Goal: Transaction & Acquisition: Purchase product/service

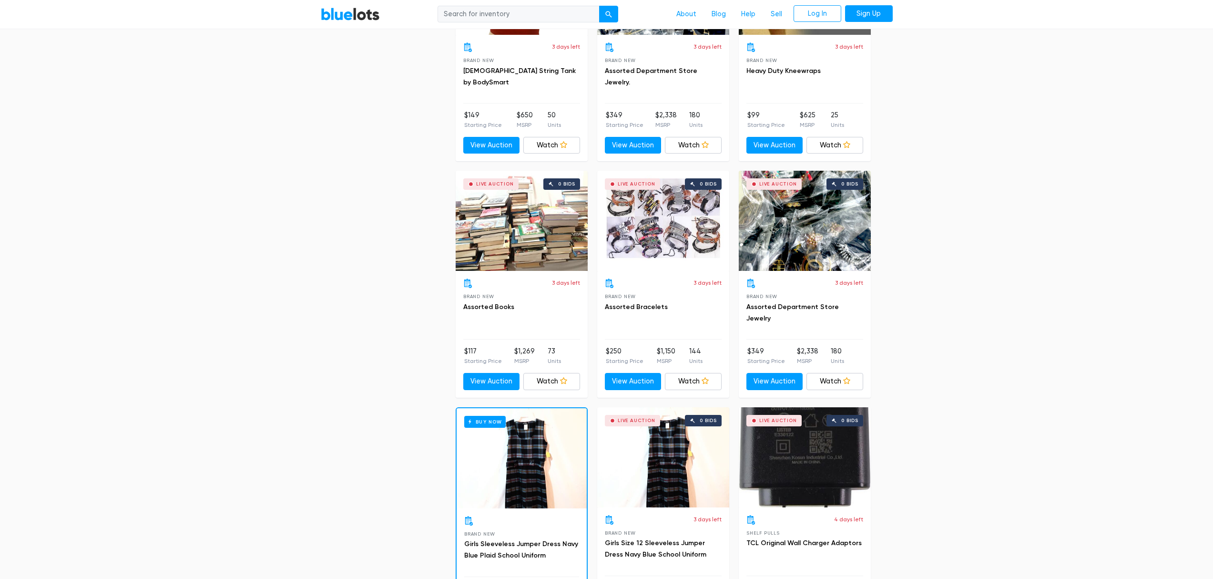
scroll to position [3977, 0]
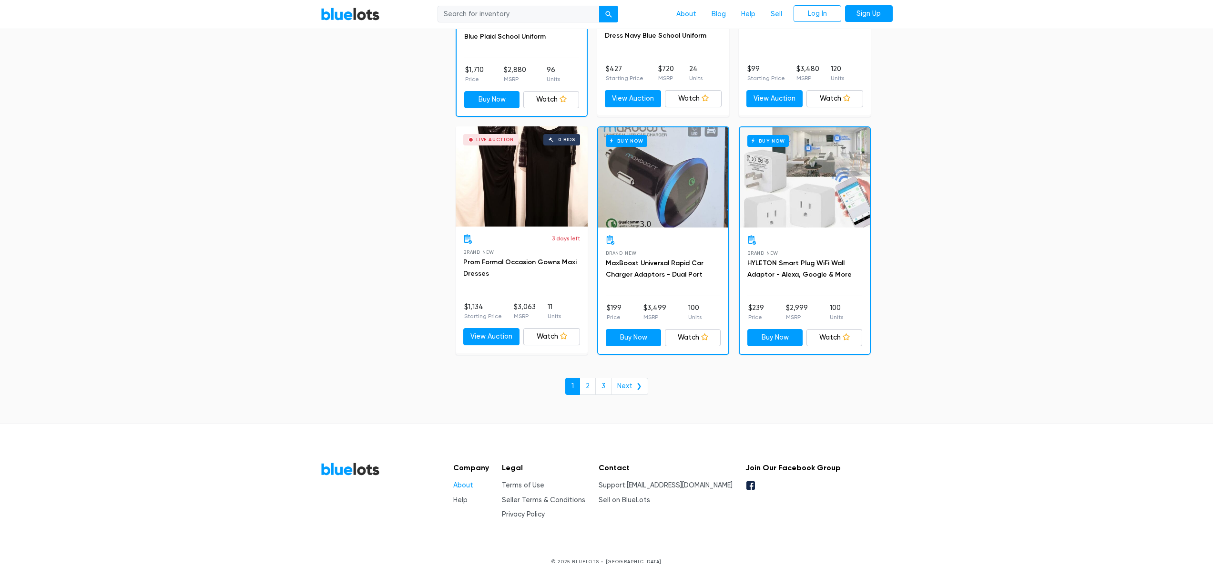
click at [467, 487] on link "About" at bounding box center [463, 485] width 20 height 8
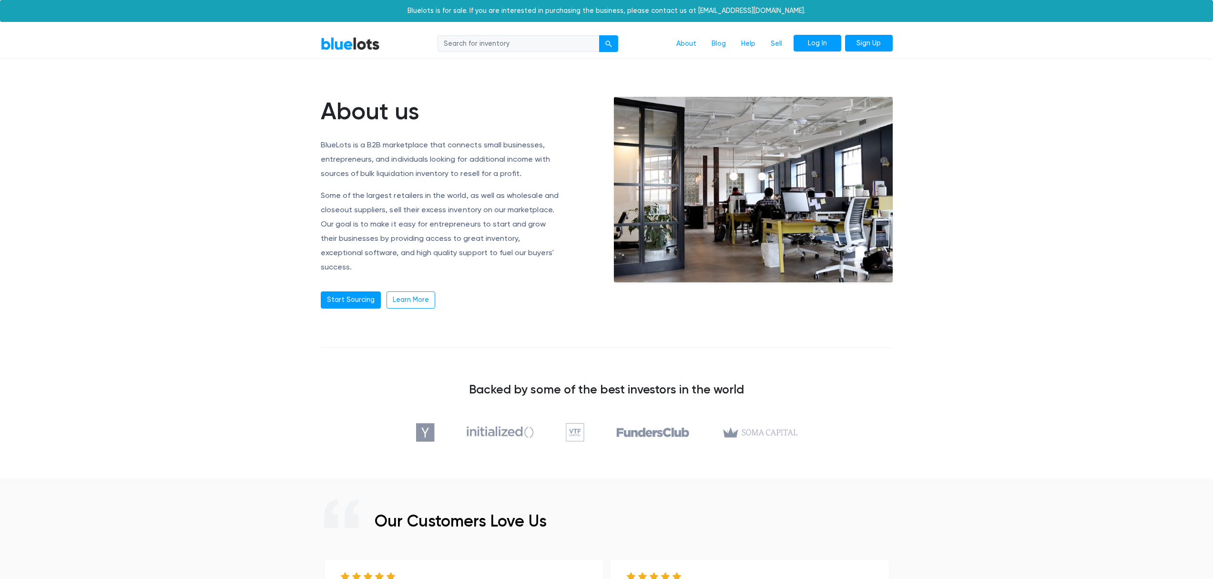
click at [806, 43] on link "Log In" at bounding box center [817, 43] width 48 height 17
click at [508, 46] on input "search" at bounding box center [518, 43] width 162 height 17
type input "ac511m"
click at [606, 41] on div "submit" at bounding box center [608, 44] width 7 height 7
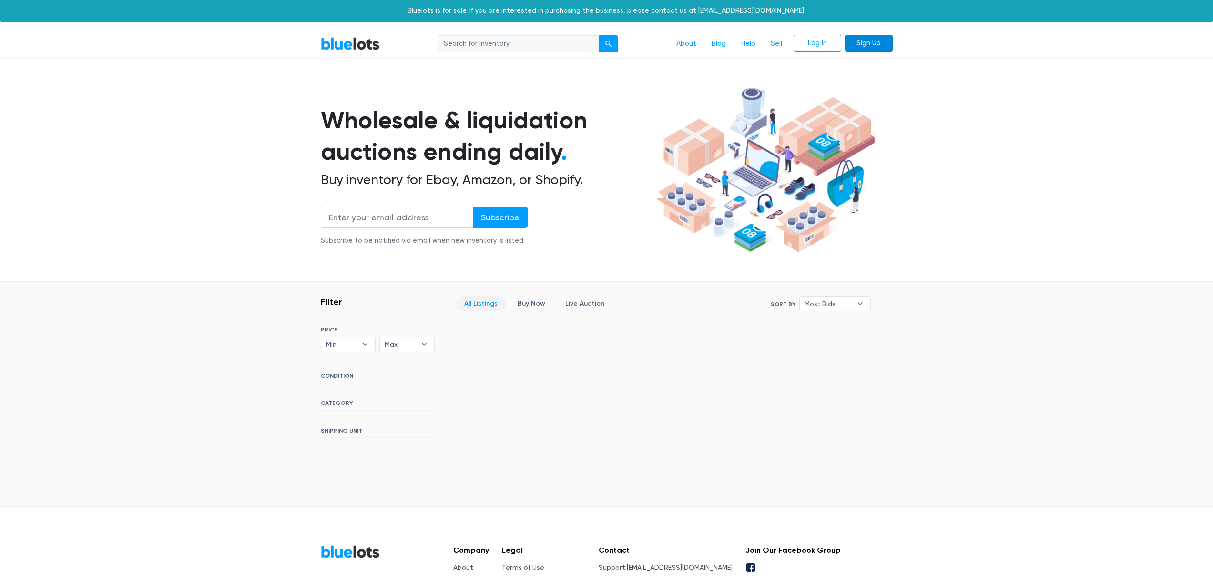
click at [873, 44] on link "Sign Up" at bounding box center [869, 43] width 48 height 17
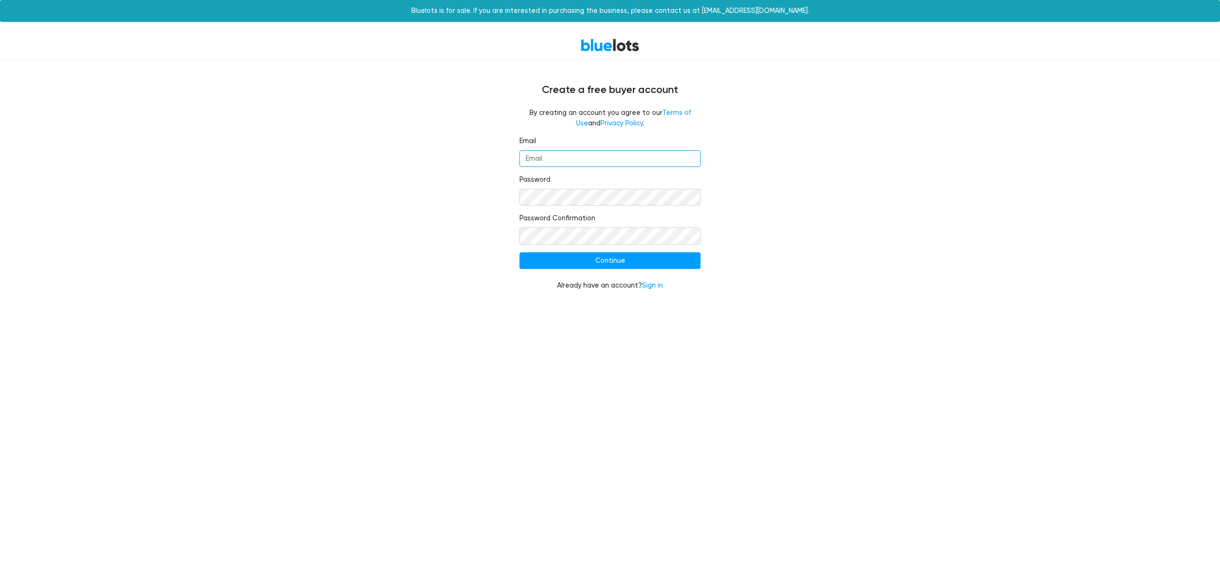
click at [641, 160] on input "Email" at bounding box center [609, 158] width 181 height 17
type input "[EMAIL_ADDRESS][DOMAIN_NAME]"
click at [644, 262] on input "Continue" at bounding box center [609, 260] width 181 height 17
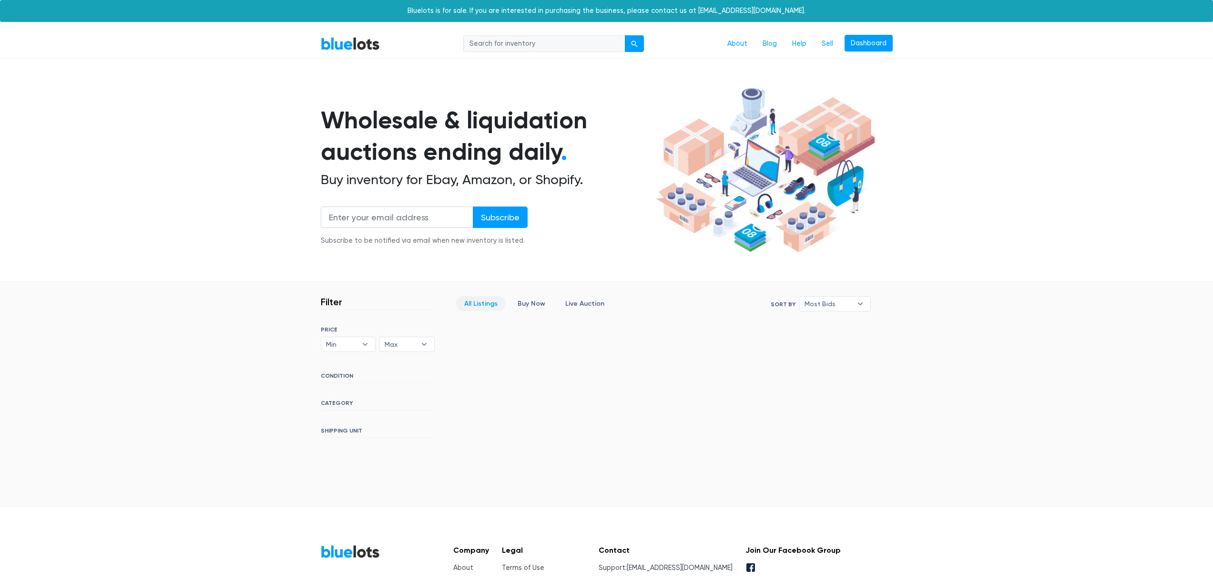
click at [979, 185] on section "Wholesale & liquidation auctions ending daily . Buy inventory for Ebay, Amazon,…" at bounding box center [606, 182] width 1213 height 199
click at [866, 43] on link "Dashboard" at bounding box center [868, 43] width 48 height 17
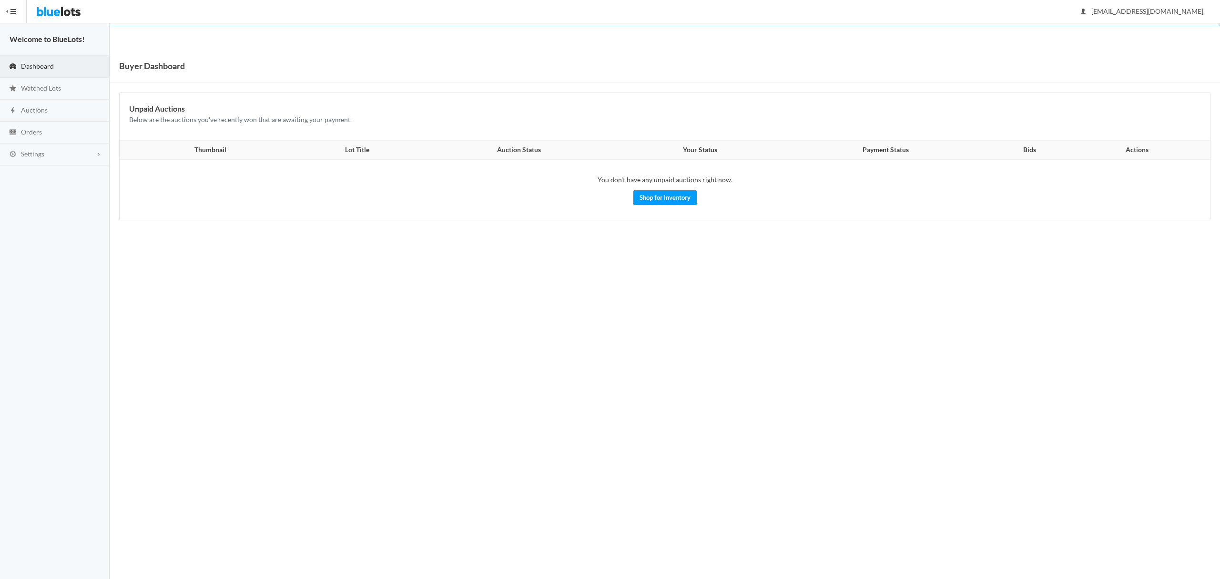
click at [50, 15] on img at bounding box center [58, 11] width 45 height 23
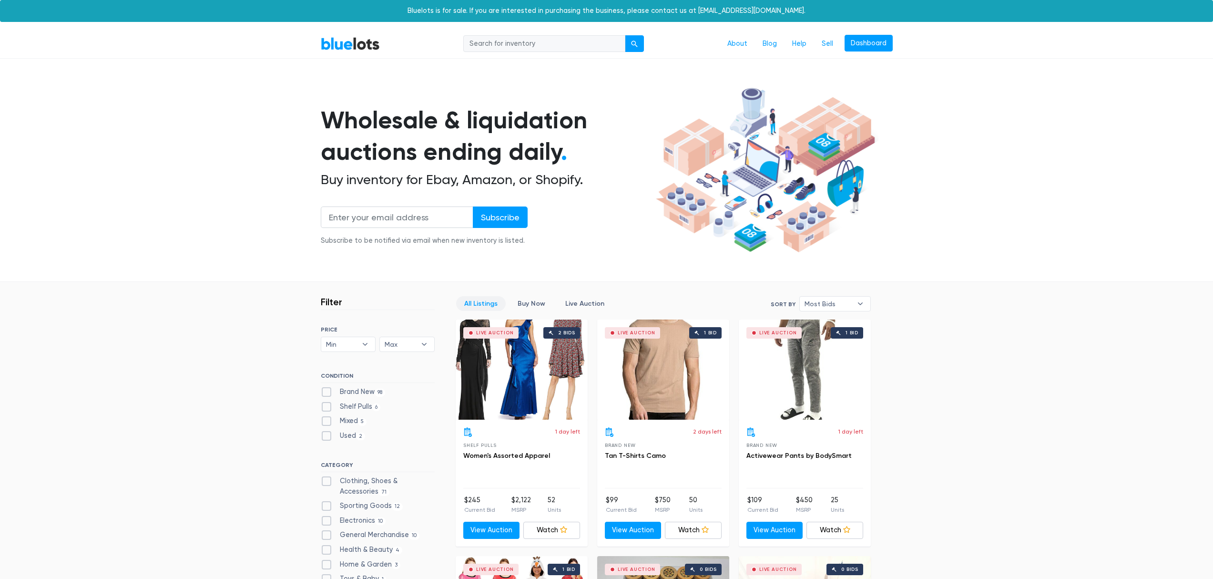
click at [551, 44] on input "search" at bounding box center [544, 43] width 162 height 17
type input "dell"
click at [625, 35] on button "submit" at bounding box center [634, 43] width 19 height 17
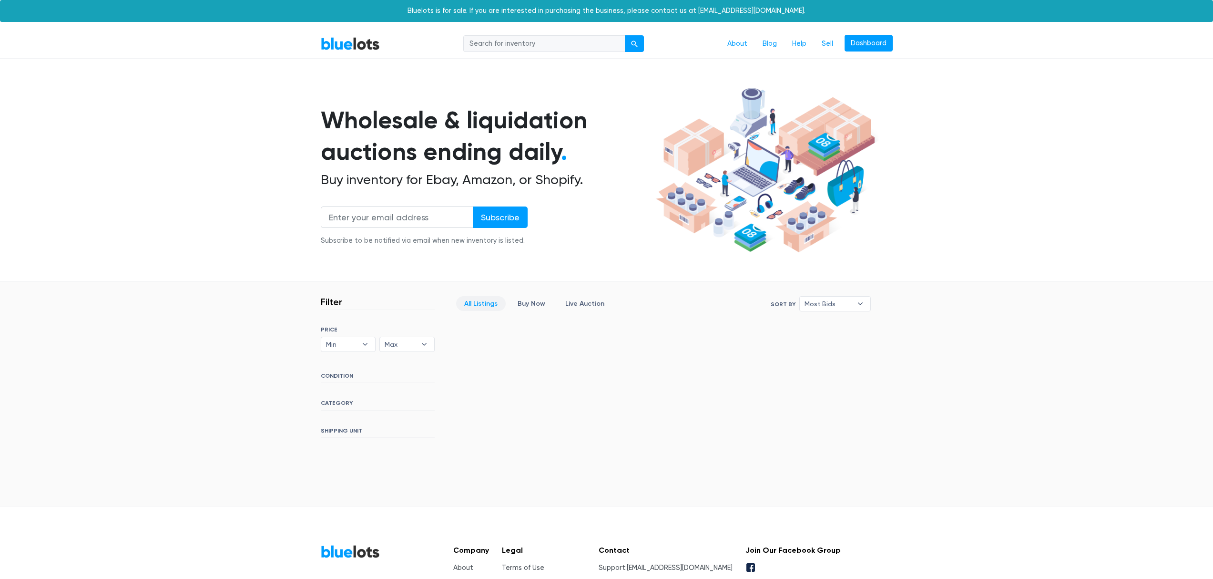
click at [691, 12] on div "Bluelots is for sale. If you are interested in purchasing the business, please …" at bounding box center [606, 11] width 1213 height 22
click at [996, 165] on section "Wholesale & liquidation auctions ending daily . Buy inventory for Ebay, Amazon,…" at bounding box center [606, 182] width 1213 height 199
click at [373, 44] on link "BlueLots" at bounding box center [350, 44] width 59 height 14
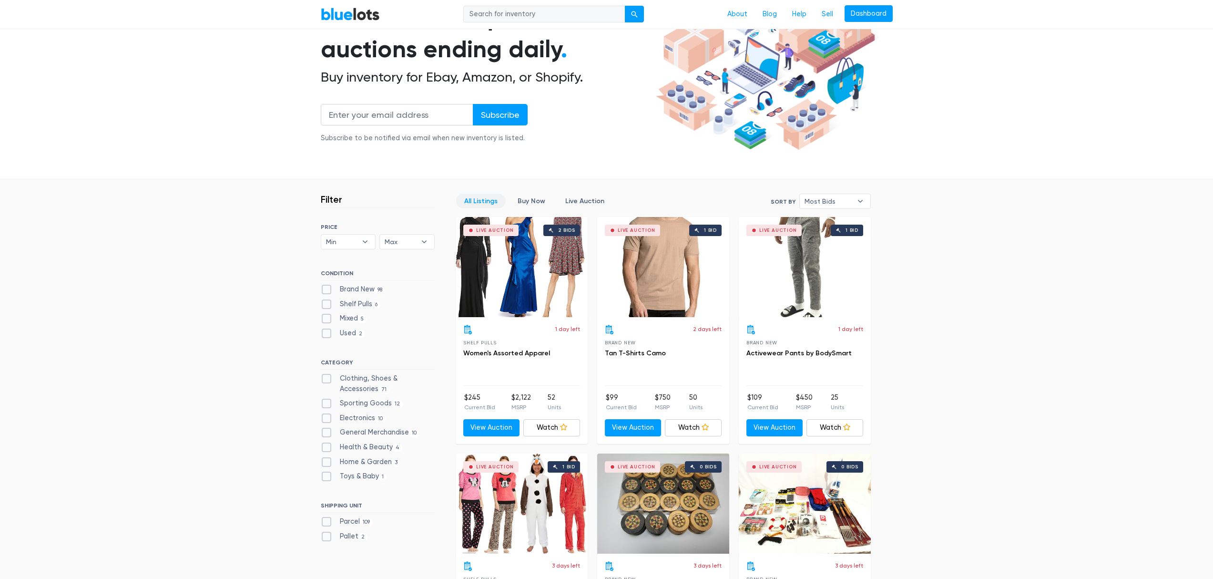
scroll to position [275, 0]
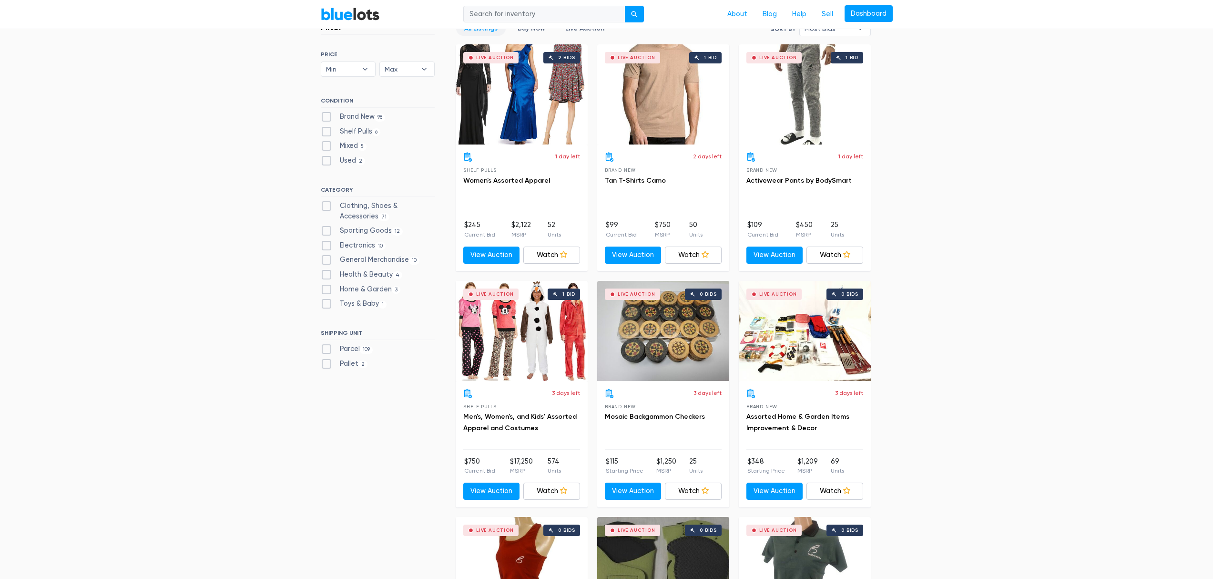
click at [366, 245] on label "Electronics 10" at bounding box center [353, 245] width 65 height 10
click at [327, 245] on input "Electronics 10" at bounding box center [324, 243] width 6 height 6
checkbox input "true"
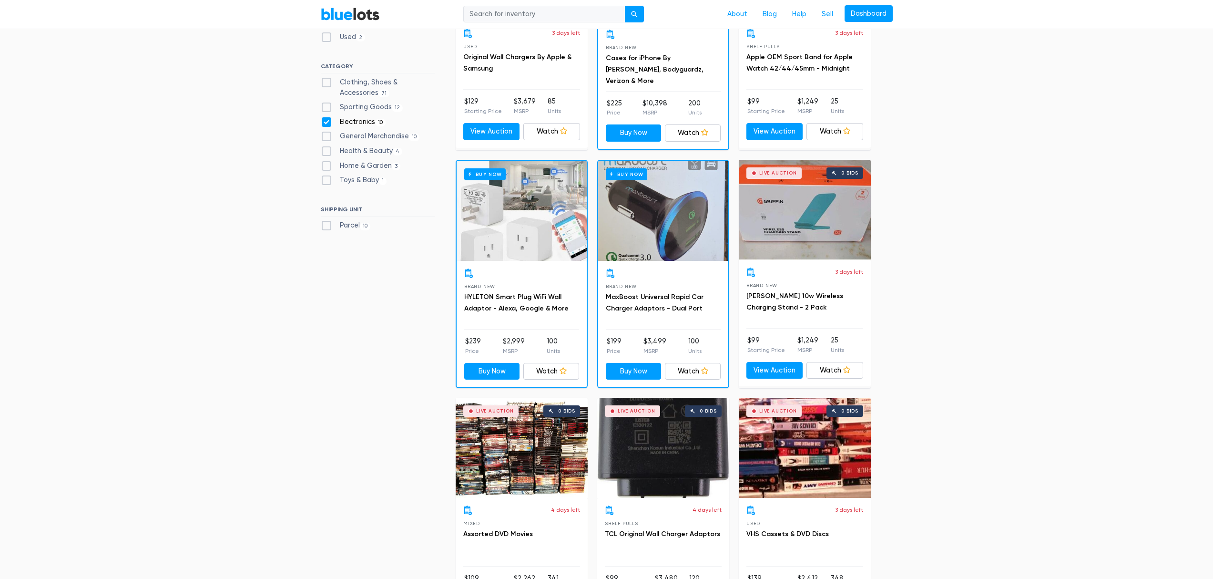
scroll to position [325, 0]
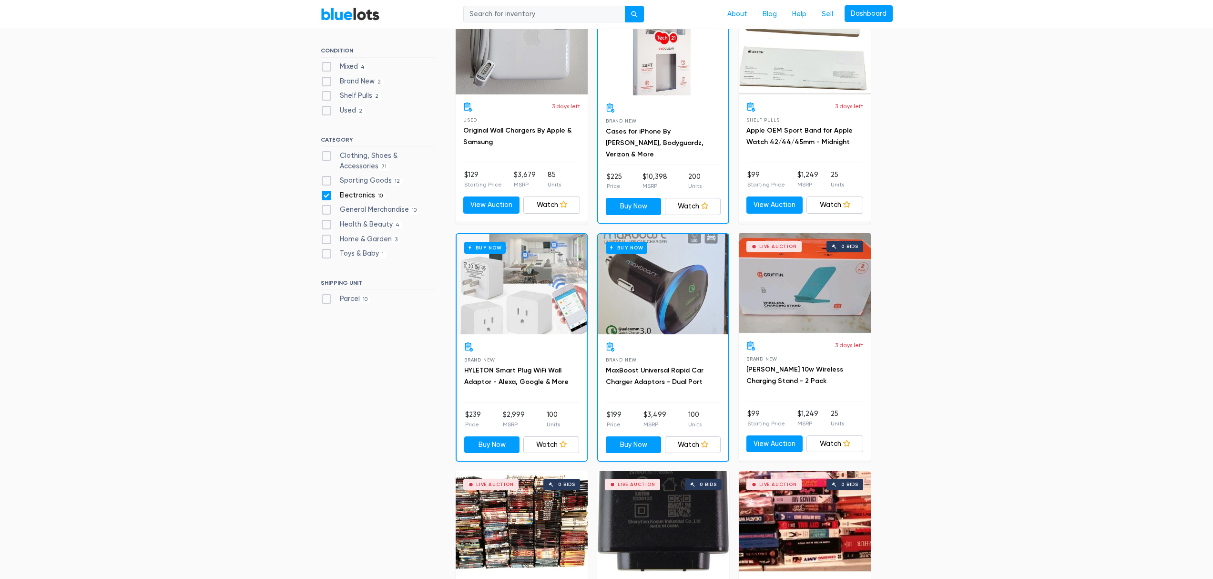
click at [813, 295] on div "Live Auction 0 bids" at bounding box center [805, 283] width 132 height 100
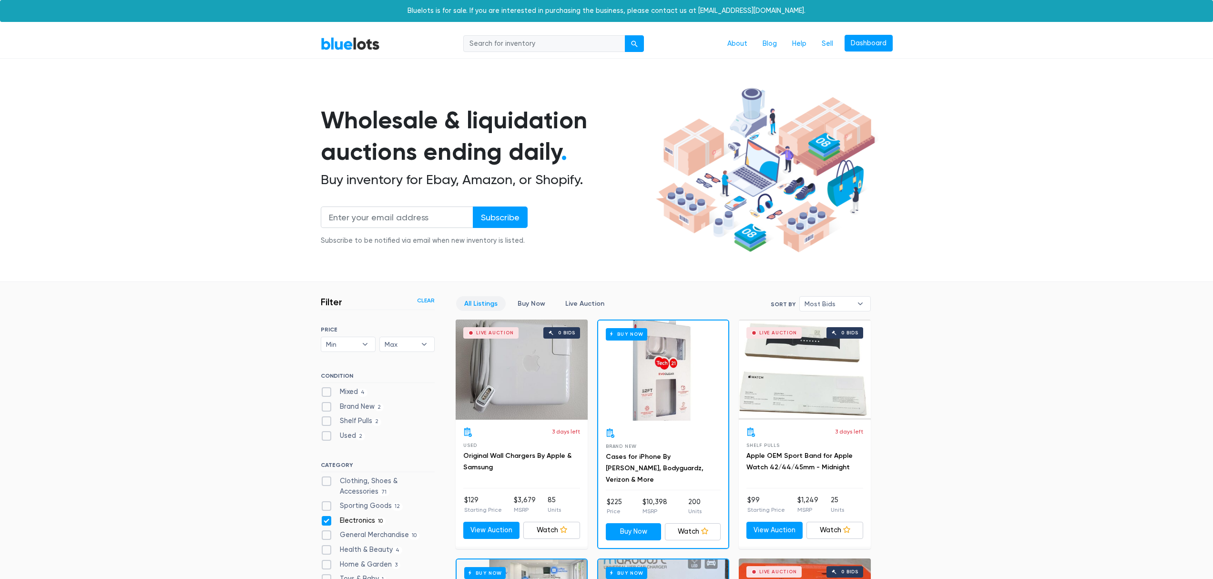
click at [541, 397] on div "Live Auction 0 bids" at bounding box center [522, 369] width 132 height 100
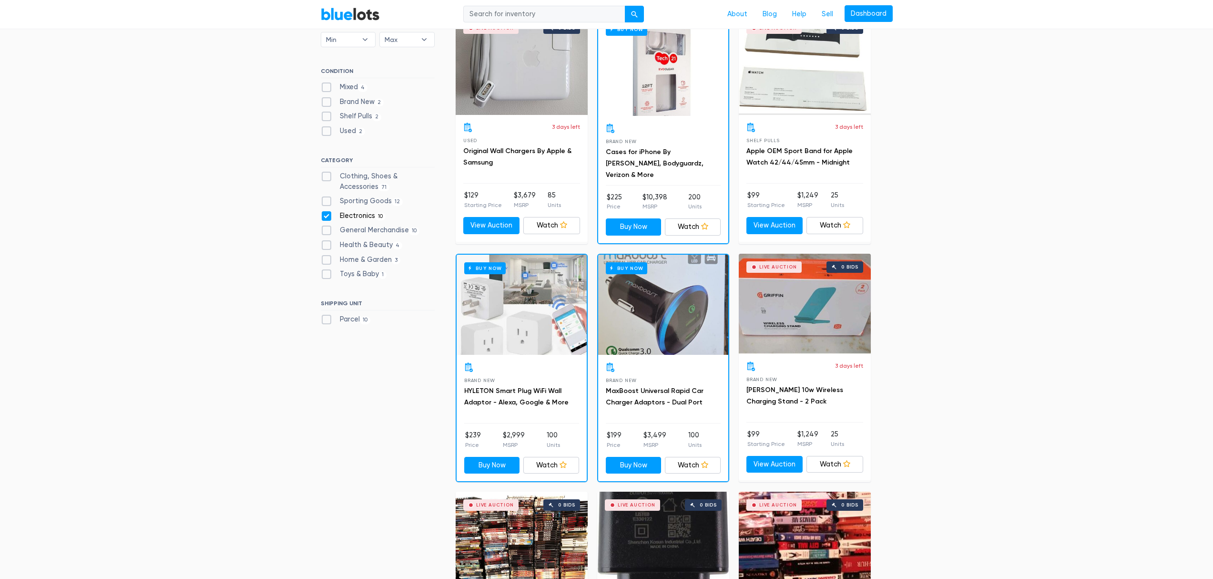
click at [647, 106] on div "Buy Now" at bounding box center [663, 66] width 130 height 100
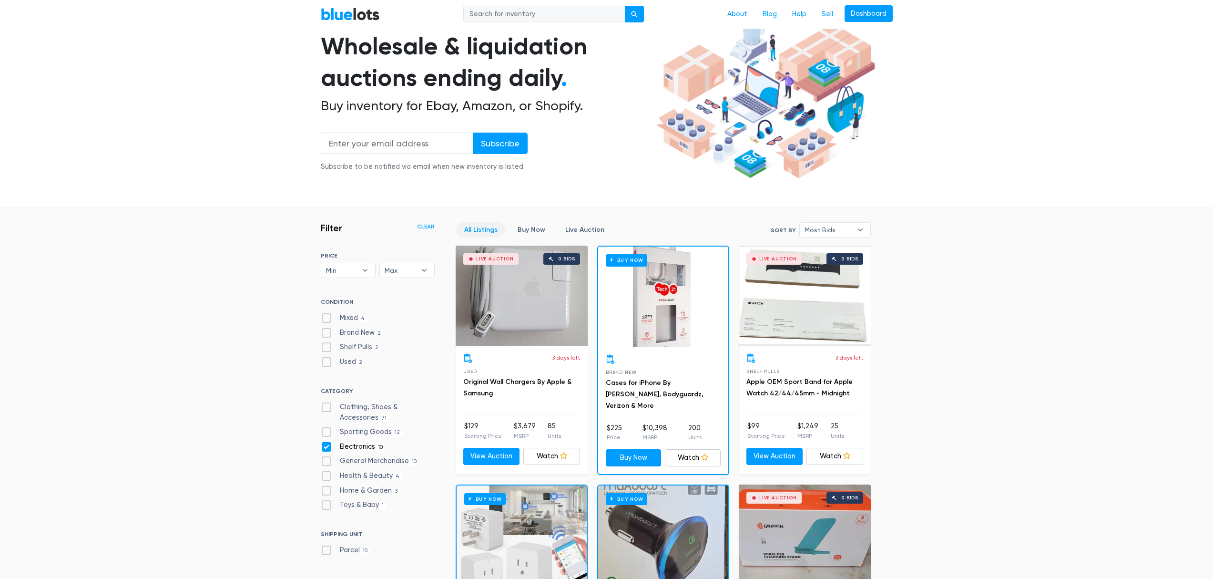
scroll to position [0, 0]
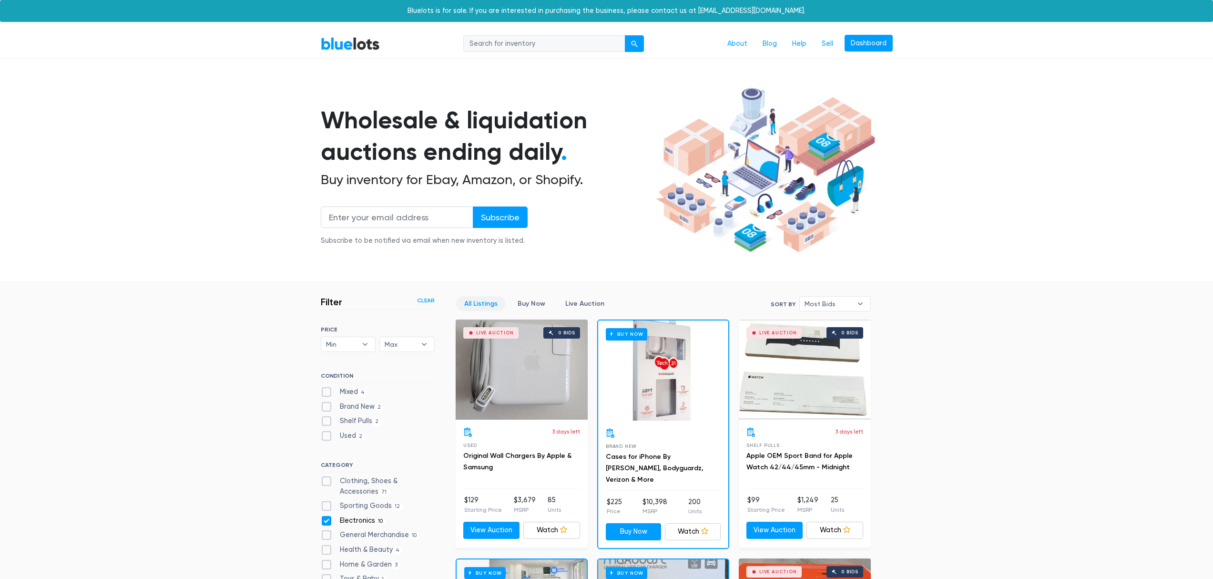
click at [354, 42] on link "BlueLots" at bounding box center [350, 44] width 59 height 14
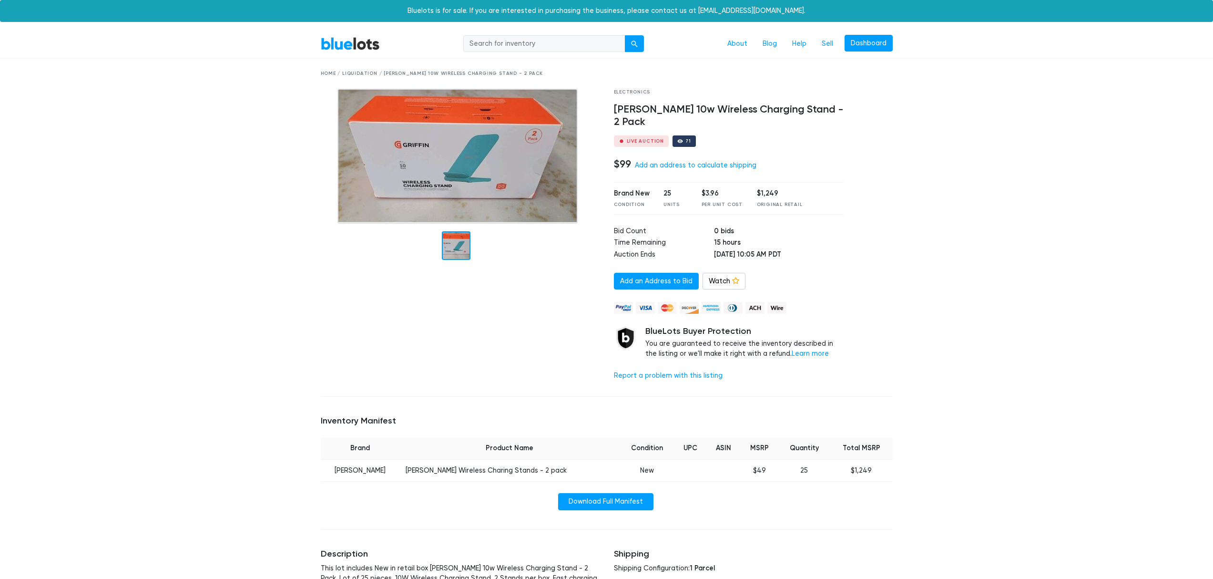
click at [529, 178] on img at bounding box center [457, 156] width 240 height 135
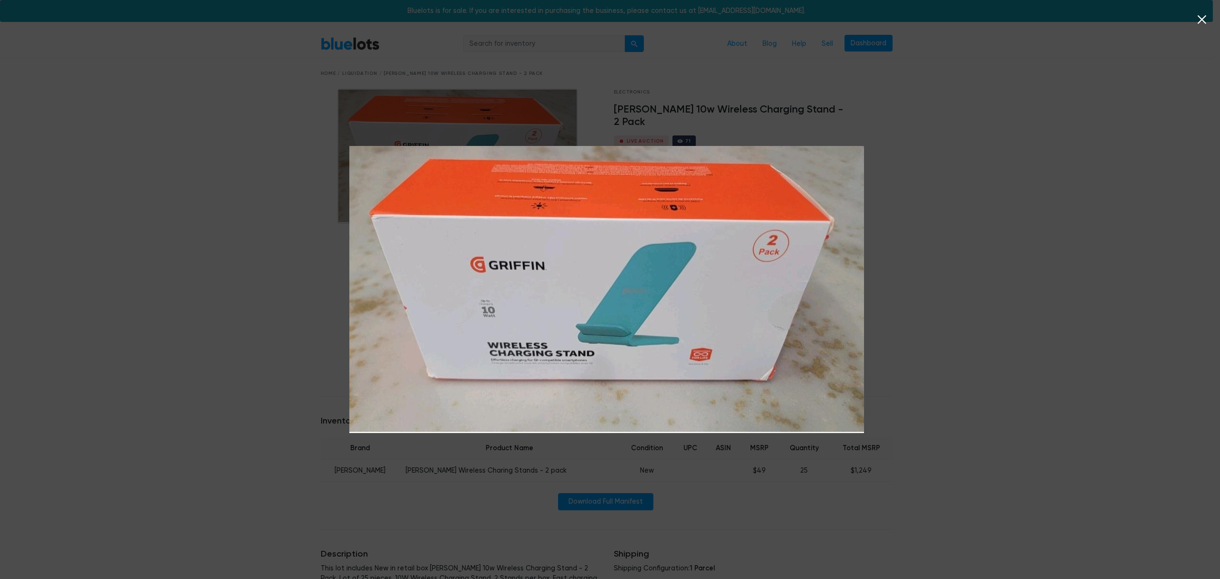
click at [1066, 140] on div at bounding box center [610, 289] width 1220 height 579
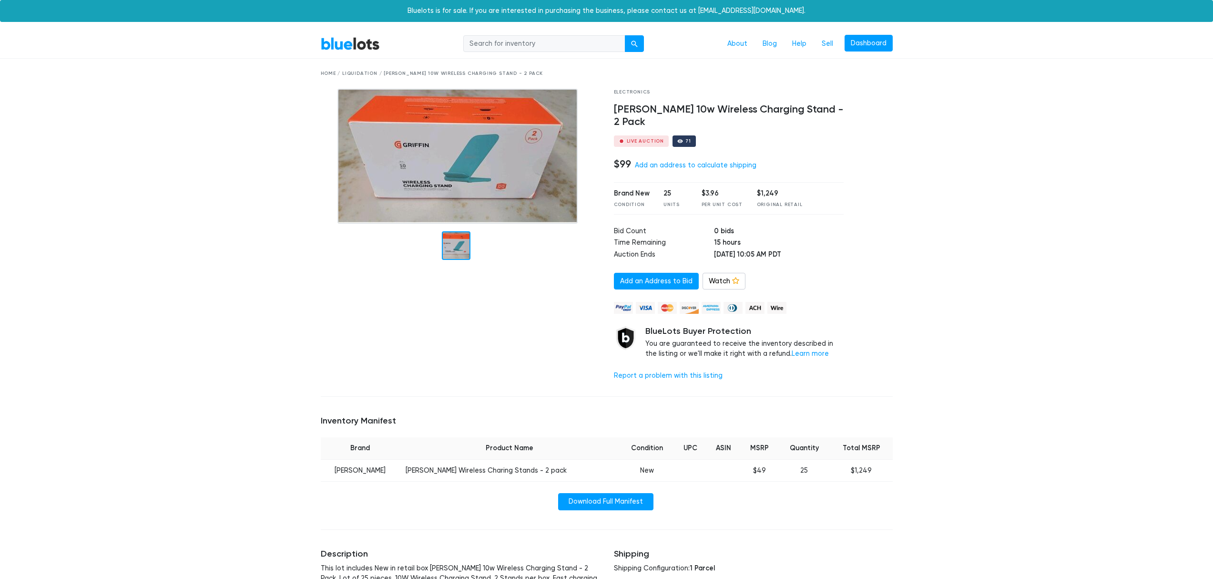
click at [810, 109] on h4 "Griffin 10w Wireless Charging Stand - 2 Pack" at bounding box center [729, 115] width 230 height 25
click at [810, 109] on h4 "[PERSON_NAME] 10w Wireless Charging Stand - 2 Pack" at bounding box center [729, 115] width 230 height 25
click at [738, 161] on link "Add an address to calculate shipping" at bounding box center [696, 165] width 122 height 8
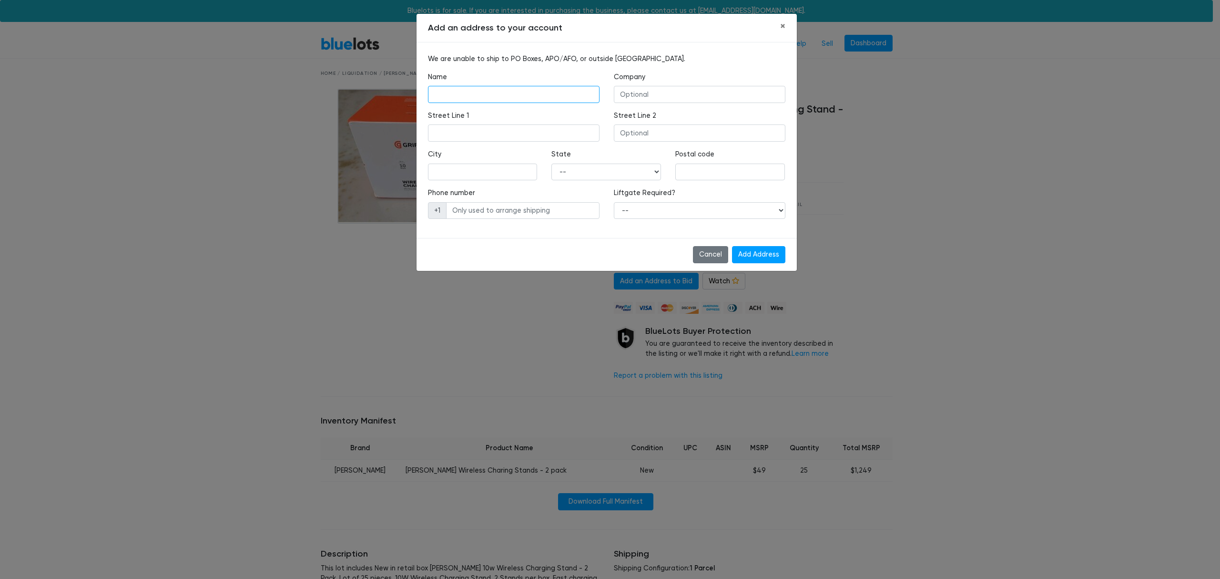
click at [518, 89] on input "text" at bounding box center [514, 94] width 172 height 17
type input "Atilla Bayraktar"
type input "1 Willow Ridge Ln"
type input "CEDAR GROVE"
select select "NJ"
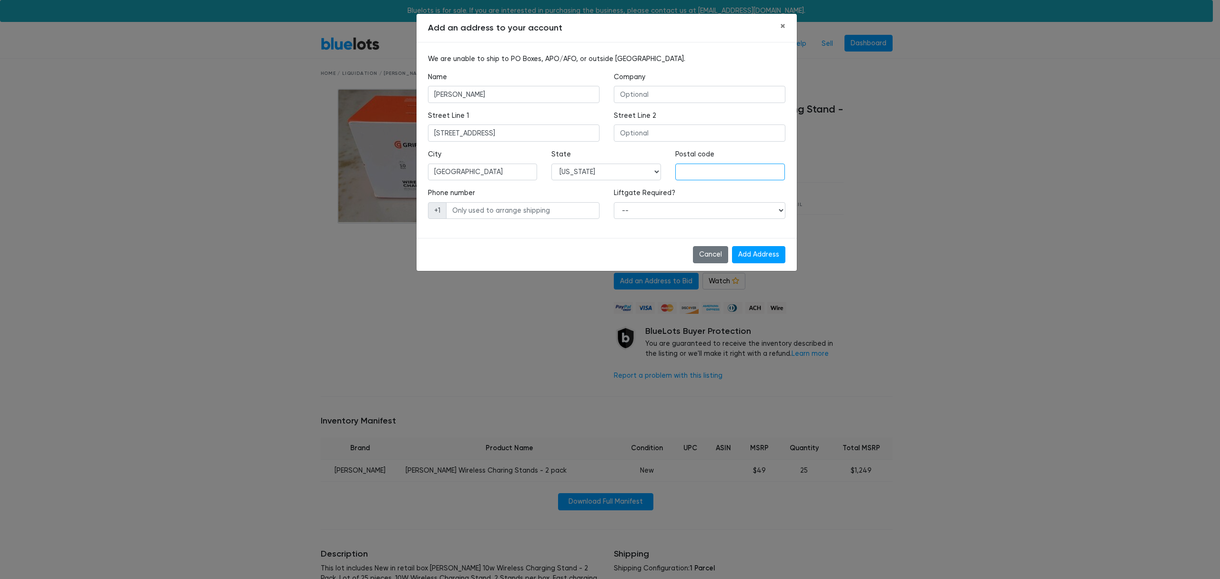
type input "07009"
type input "6465419263"
click at [680, 95] on input "text" at bounding box center [700, 94] width 172 height 17
type input "Techno Market LLC"
click at [732, 211] on select "-- Yes No" at bounding box center [700, 210] width 172 height 17
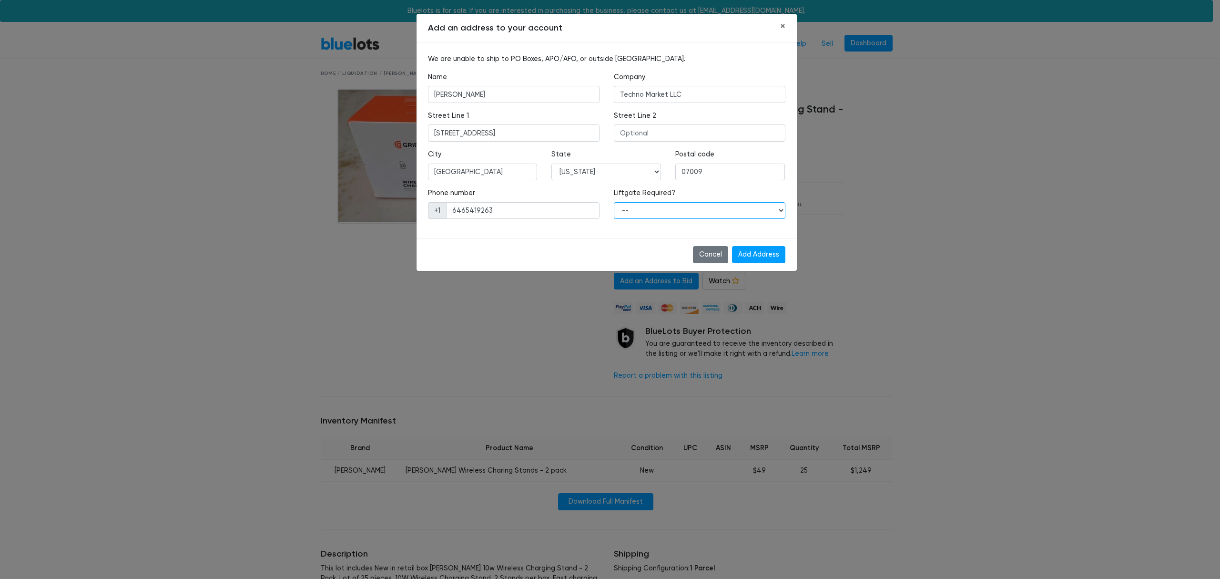
select select "1"
click at [614, 202] on select "-- Yes No" at bounding box center [700, 210] width 172 height 17
click at [754, 250] on input "Add Address" at bounding box center [758, 254] width 53 height 17
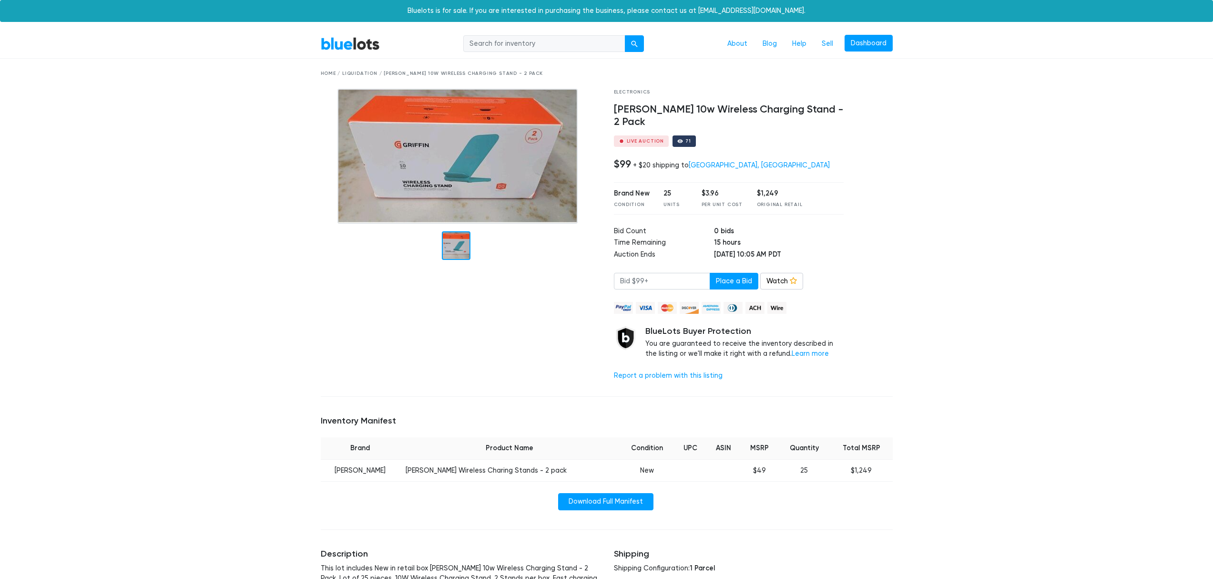
click at [683, 110] on h4 "[PERSON_NAME] 10w Wireless Charging Stand - 2 Pack" at bounding box center [729, 115] width 230 height 25
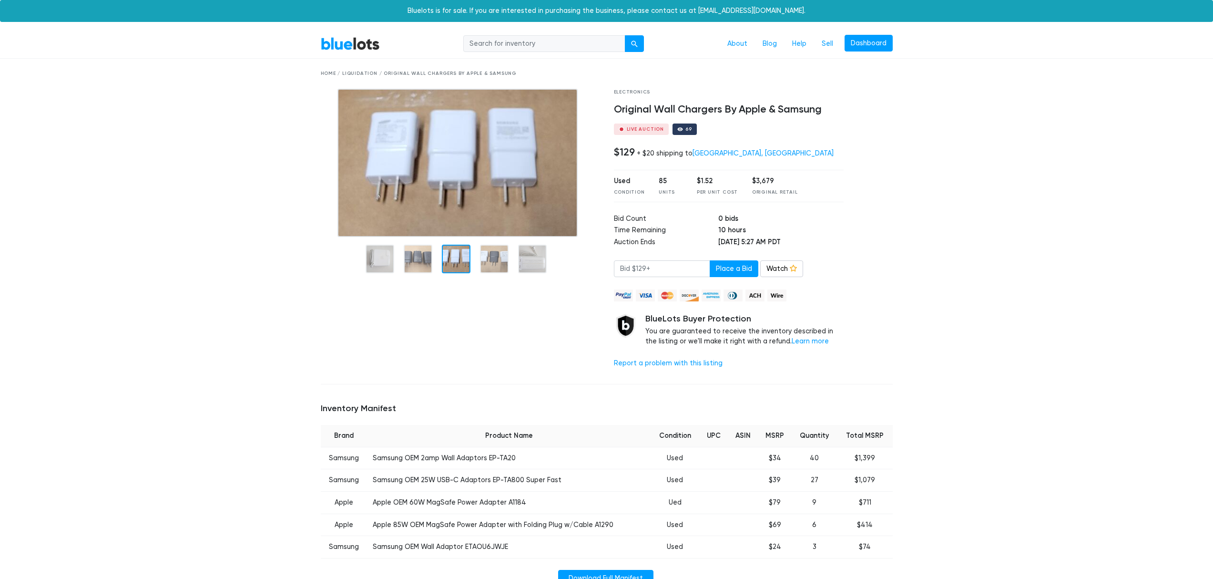
click at [459, 264] on div at bounding box center [456, 258] width 29 height 29
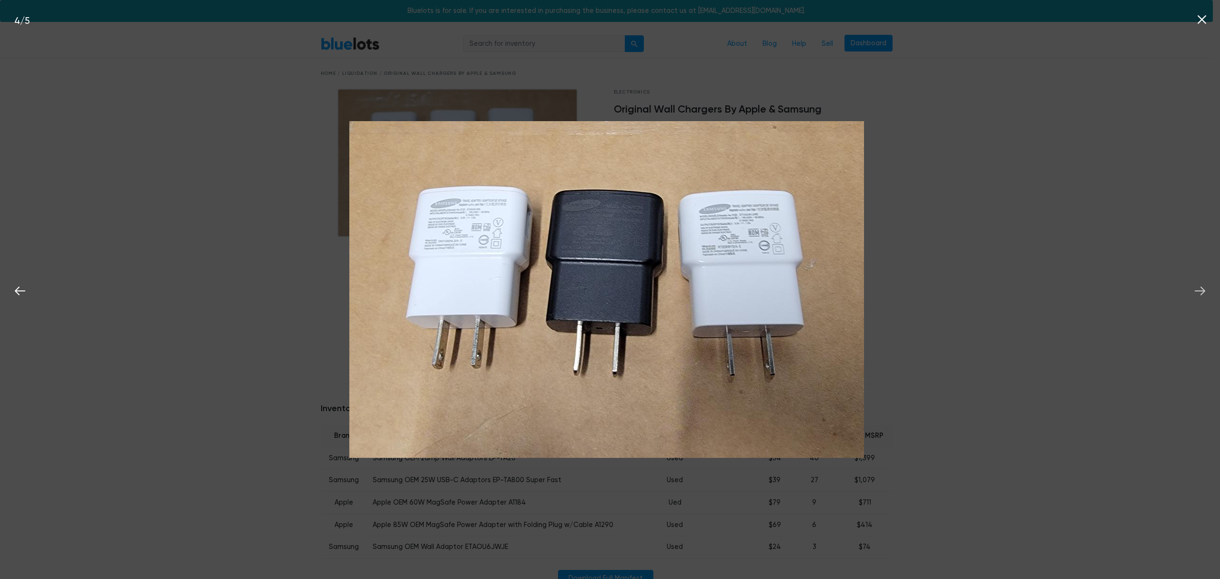
click at [1202, 292] on icon at bounding box center [1200, 291] width 14 height 14
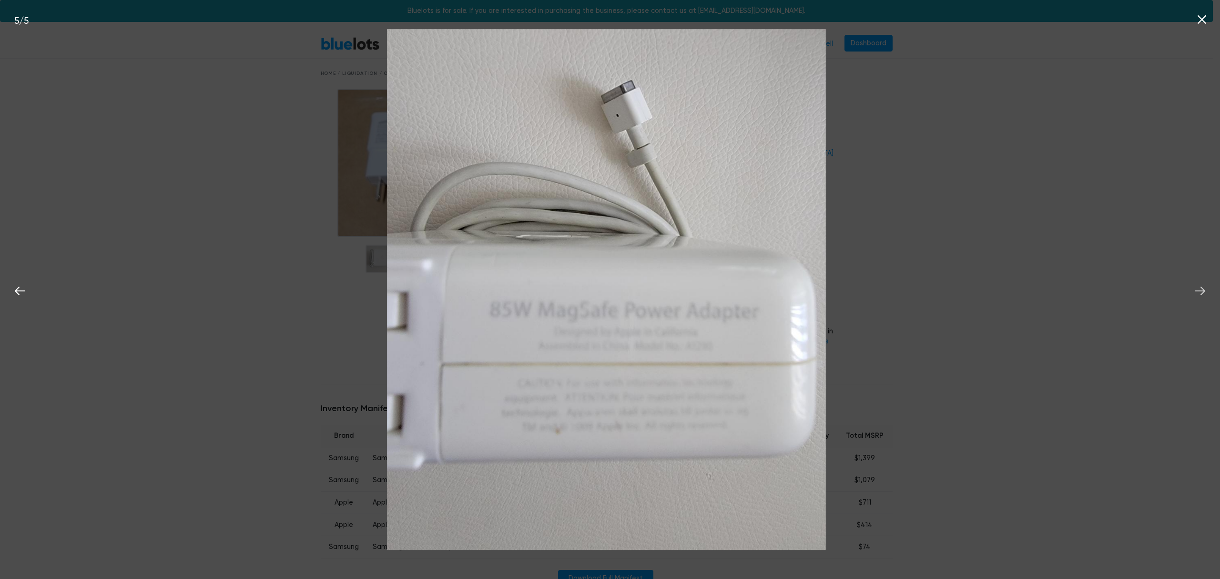
click at [1202, 292] on icon at bounding box center [1200, 291] width 14 height 14
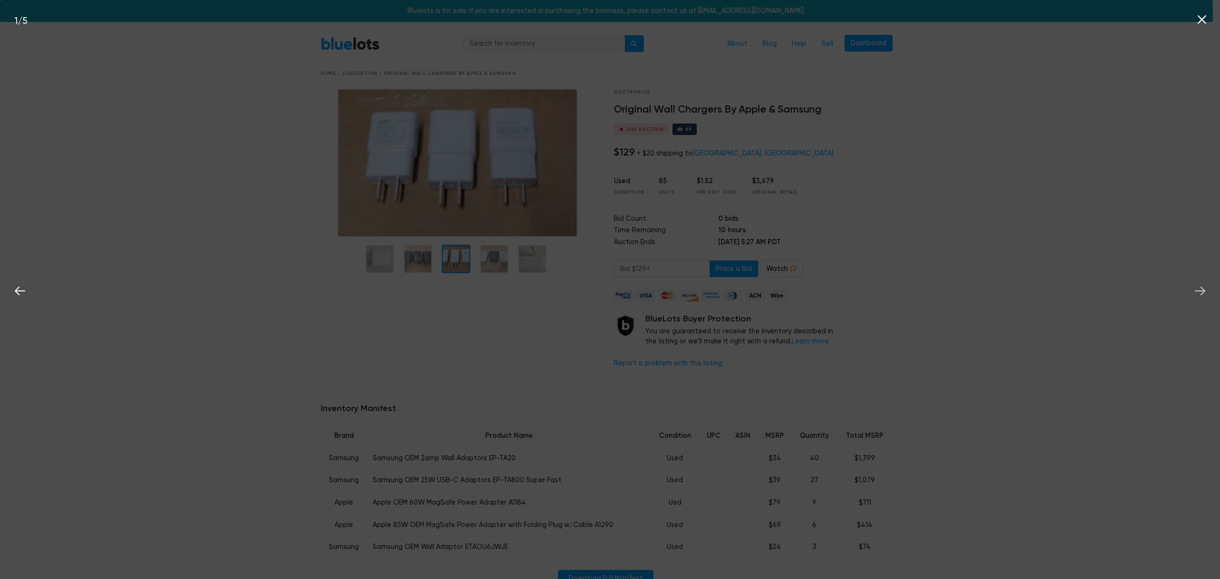
click at [1202, 292] on icon at bounding box center [1200, 291] width 14 height 14
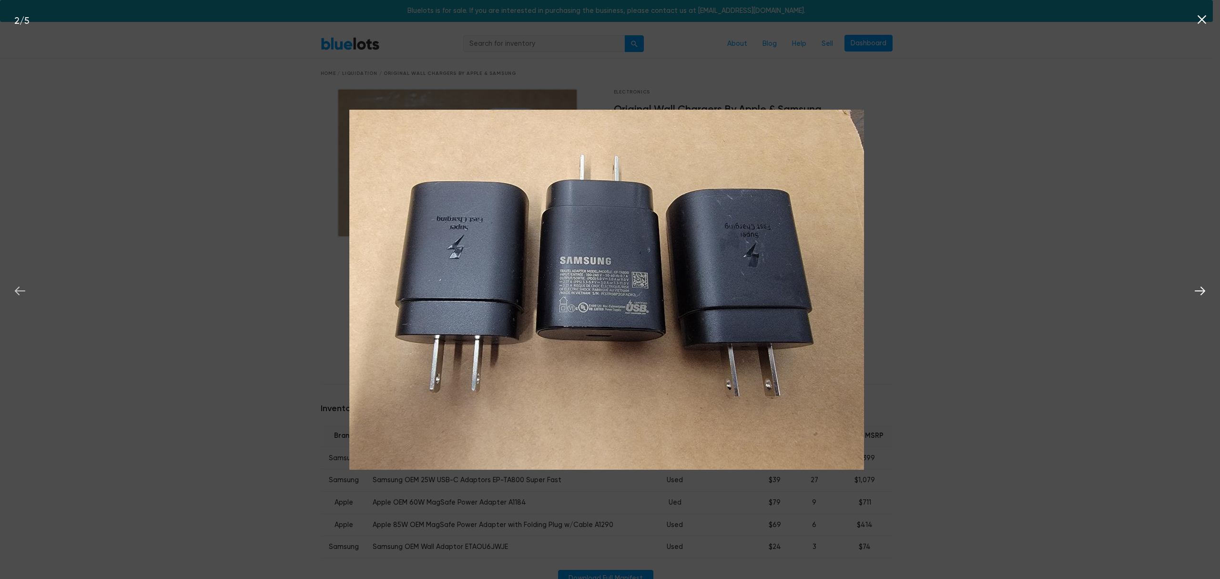
click at [25, 297] on icon at bounding box center [20, 291] width 14 height 14
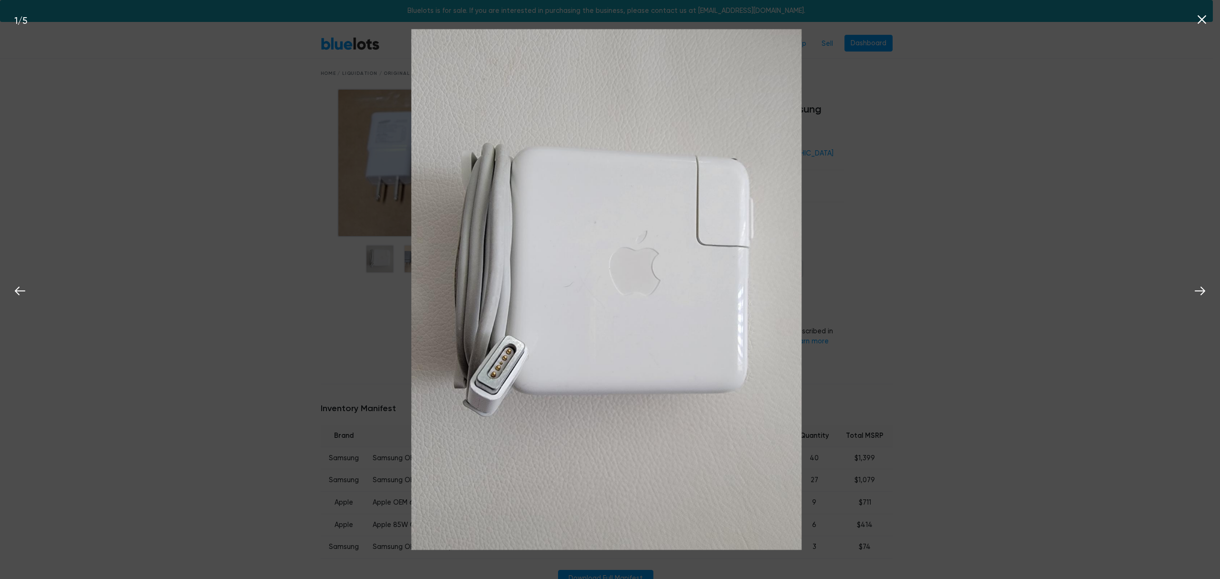
click at [232, 321] on div "1 / 5" at bounding box center [610, 289] width 1220 height 579
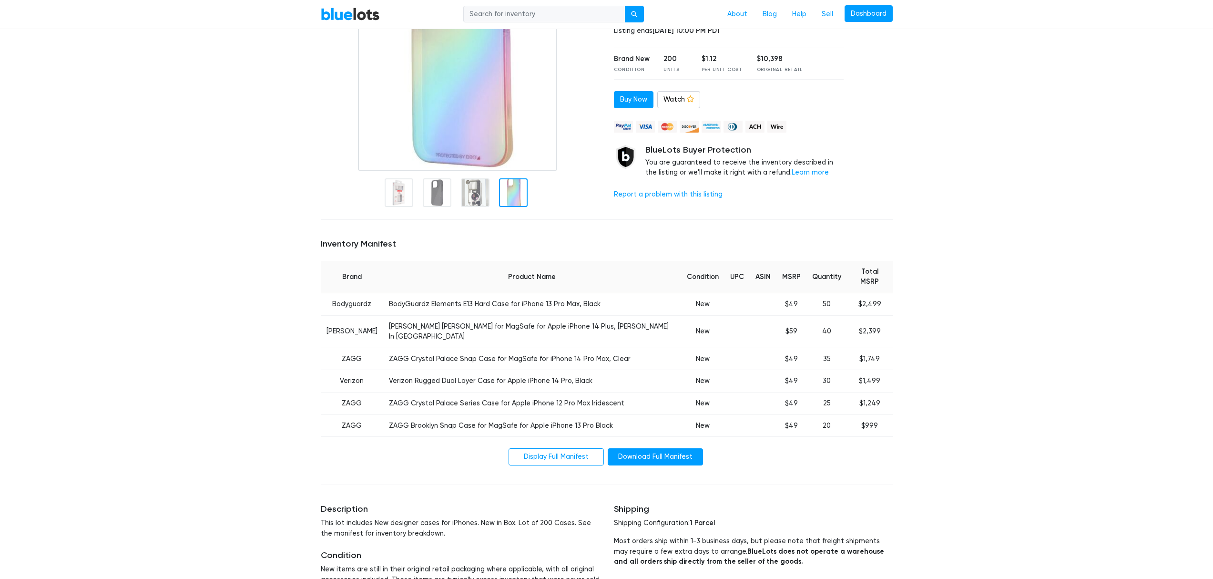
scroll to position [59, 0]
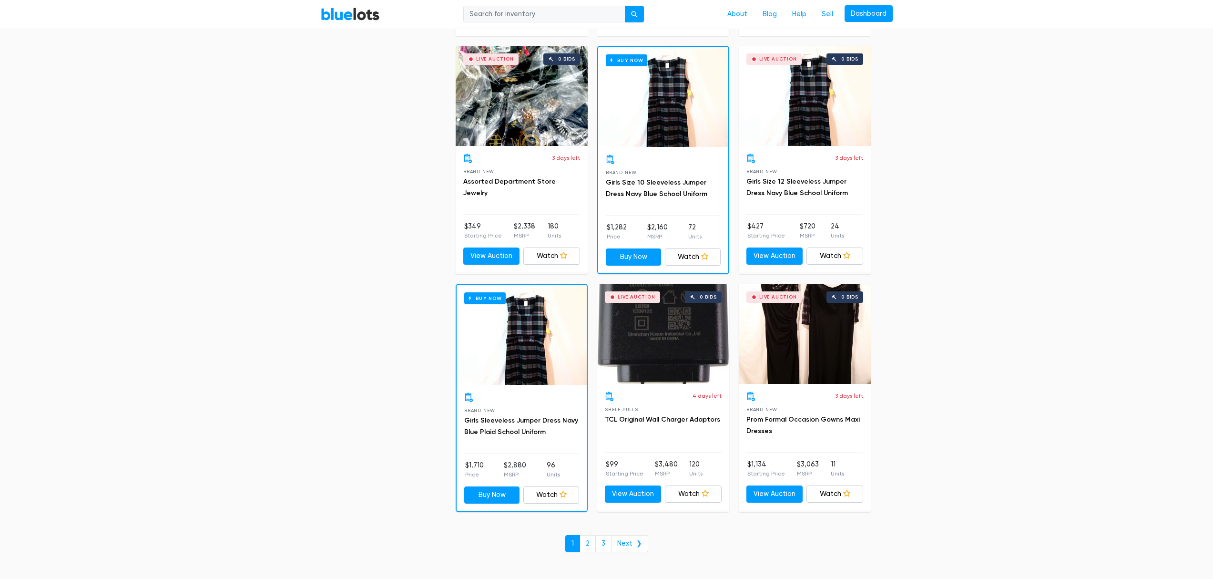
scroll to position [3975, 0]
